Goal: Task Accomplishment & Management: Complete application form

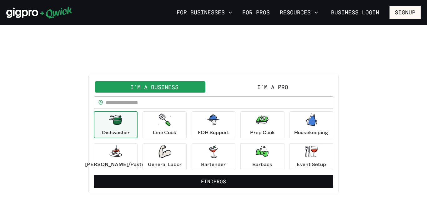
scroll to position [25, 0]
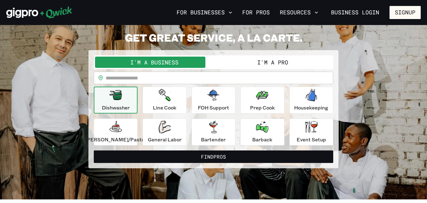
click at [276, 63] on button "I'm a Pro" at bounding box center [273, 62] width 118 height 11
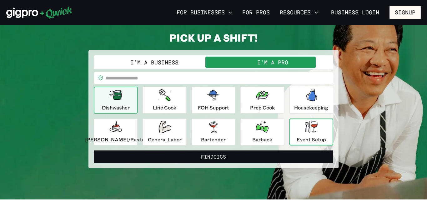
click at [305, 130] on icon "button" at bounding box center [311, 127] width 13 height 12
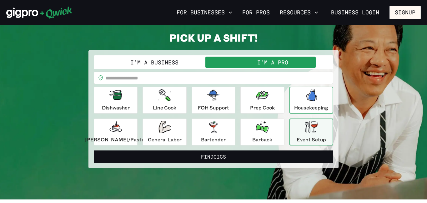
click at [307, 95] on icon "button" at bounding box center [311, 95] width 11 height 13
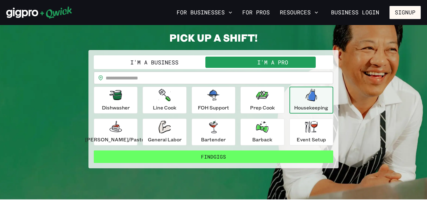
click at [225, 153] on button "Find Gigs" at bounding box center [213, 156] width 239 height 13
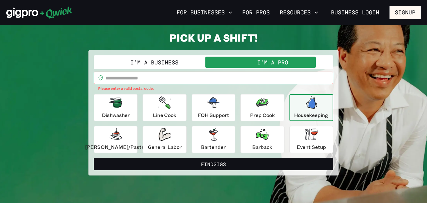
click at [183, 75] on input "text" at bounding box center [220, 78] width 228 height 13
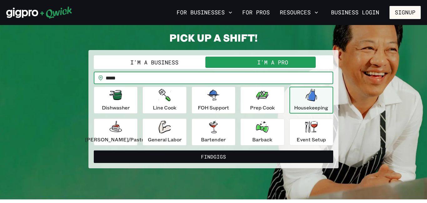
type input "*****"
click at [94, 150] on button "Find Gigs" at bounding box center [213, 156] width 239 height 13
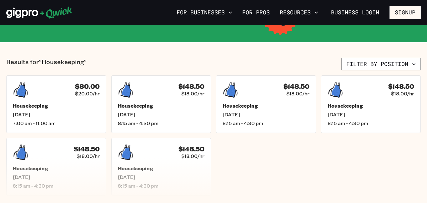
scroll to position [138, 0]
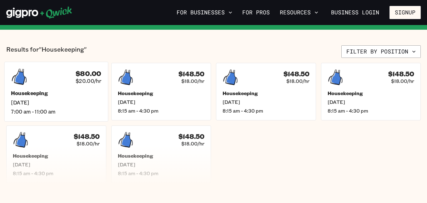
click at [102, 74] on div "$80.00 $20.00/hr Housekeeping Sun, Aug 24 7:00 am - 11:00 am" at bounding box center [56, 92] width 104 height 60
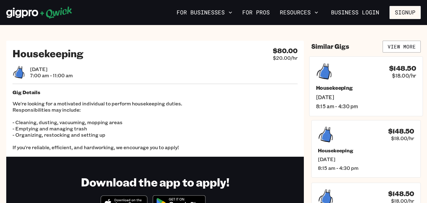
click at [407, 76] on span "$18.00/hr" at bounding box center [404, 75] width 24 height 7
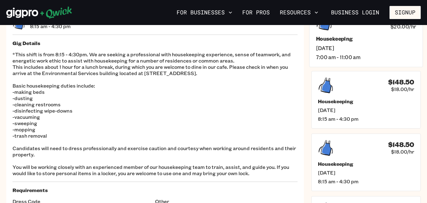
scroll to position [50, 0]
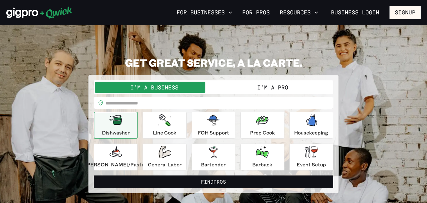
scroll to position [13, 0]
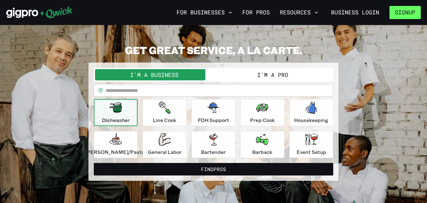
click at [403, 17] on button "Signup" at bounding box center [404, 12] width 31 height 13
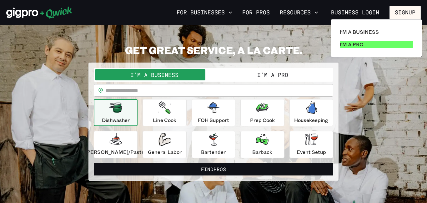
click at [383, 43] on link "I'm a Pro" at bounding box center [376, 44] width 78 height 13
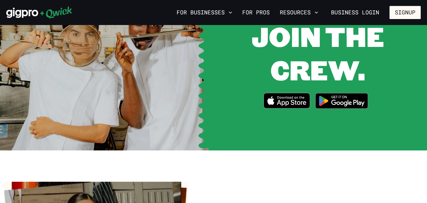
scroll to position [863, 0]
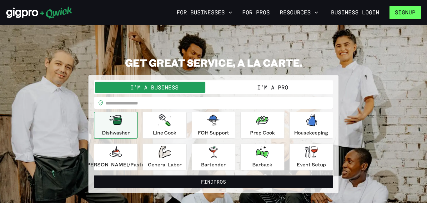
click at [411, 10] on button "Signup" at bounding box center [404, 12] width 31 height 13
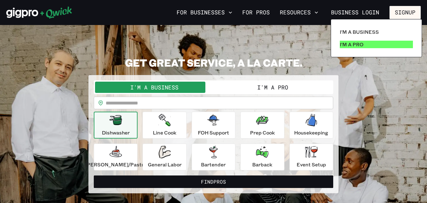
click at [394, 46] on link "I'm a Pro" at bounding box center [376, 44] width 78 height 13
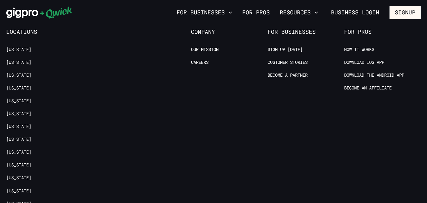
scroll to position [1250, 0]
click at [375, 72] on link "Download the Android App" at bounding box center [374, 75] width 60 height 6
